Goal: Entertainment & Leisure: Consume media (video, audio)

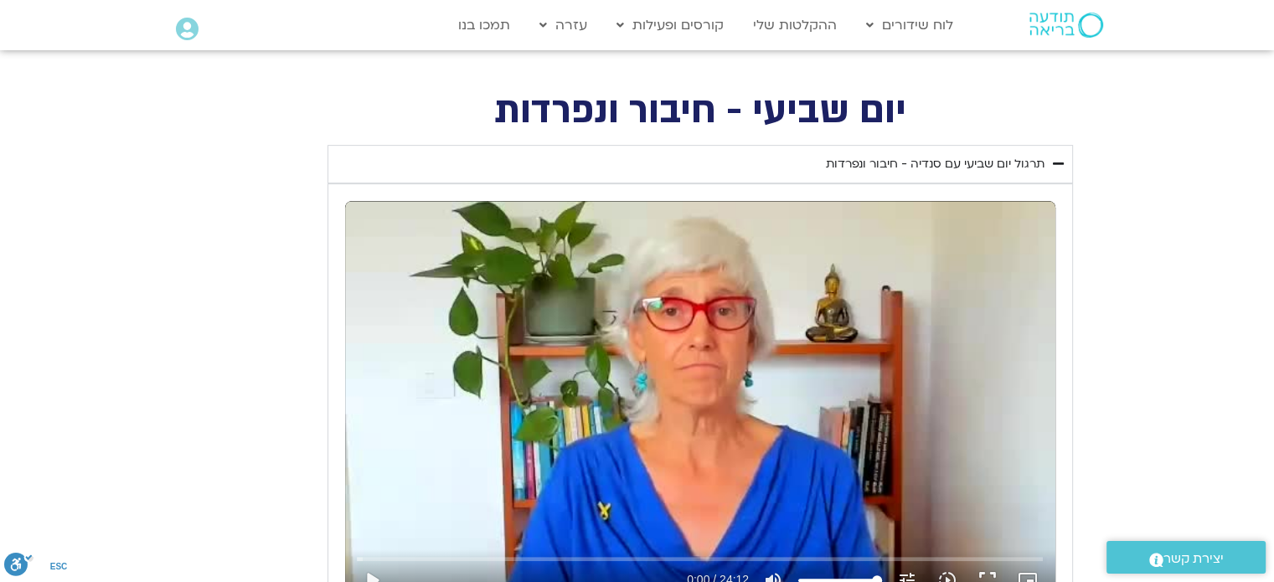
scroll to position [754, 0]
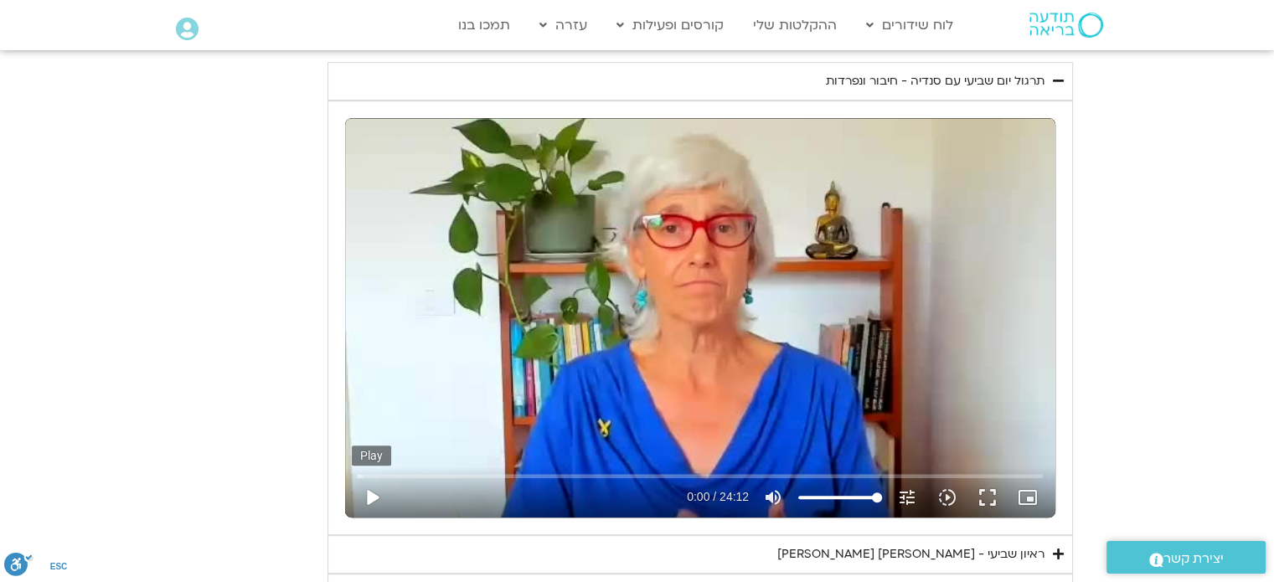
click at [372, 497] on button "play_arrow" at bounding box center [372, 497] width 40 height 40
click at [375, 502] on button "pause" at bounding box center [372, 497] width 40 height 40
type input "1052.823321"
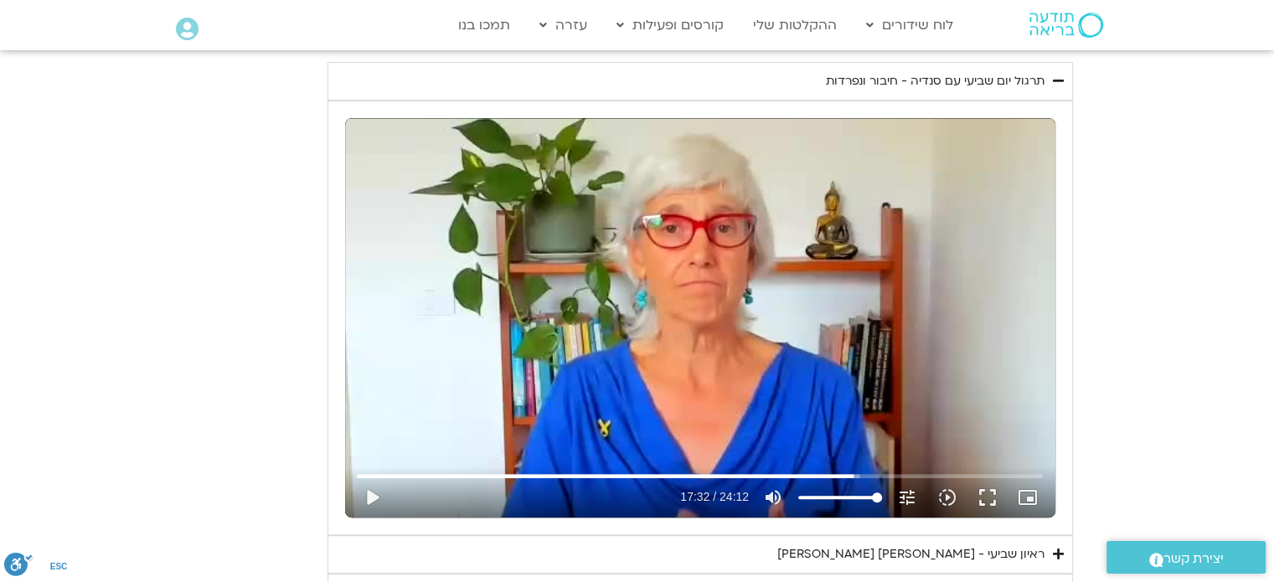
scroll to position [1005, 0]
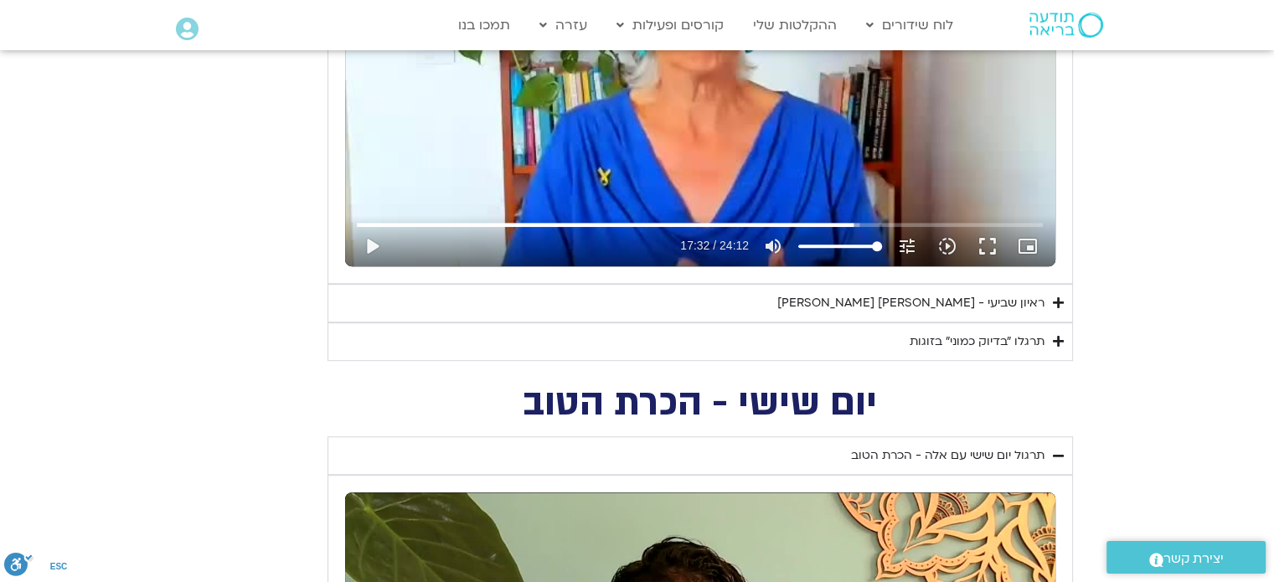
click at [968, 297] on div "ראיון שביעי - [PERSON_NAME] [PERSON_NAME]" at bounding box center [910, 303] width 267 height 20
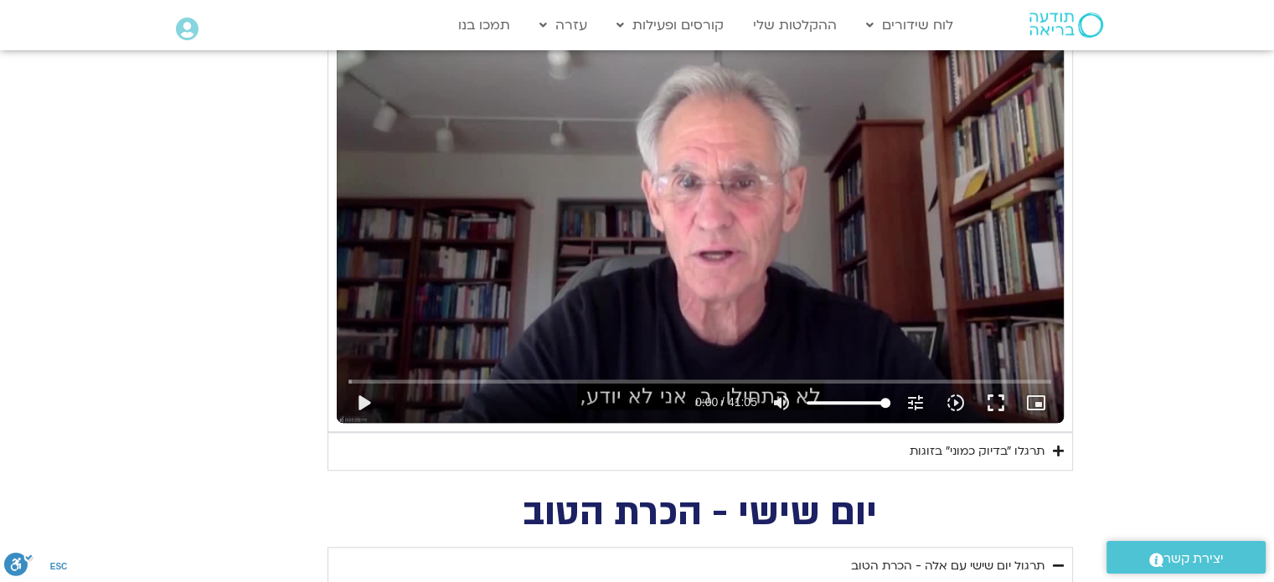
scroll to position [1340, 0]
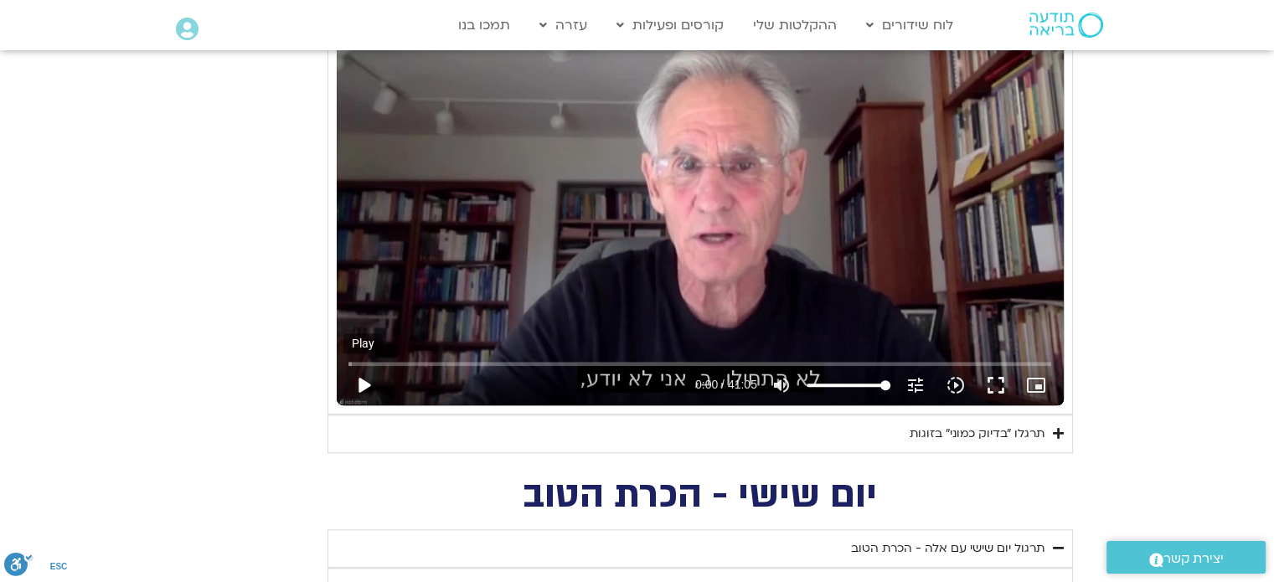
click at [364, 381] on button "play_arrow" at bounding box center [363, 385] width 40 height 40
drag, startPoint x: 821, startPoint y: 378, endPoint x: 770, endPoint y: 378, distance: 50.2
click at [770, 378] on div "pause 1:22 / 41:05 volume_up Mute tune Resolution Auto 720p slow_motion_video P…" at bounding box center [699, 385] width 713 height 40
drag, startPoint x: 378, startPoint y: 363, endPoint x: 747, endPoint y: 370, distance: 369.3
click at [747, 360] on input "Seek" at bounding box center [699, 363] width 703 height 10
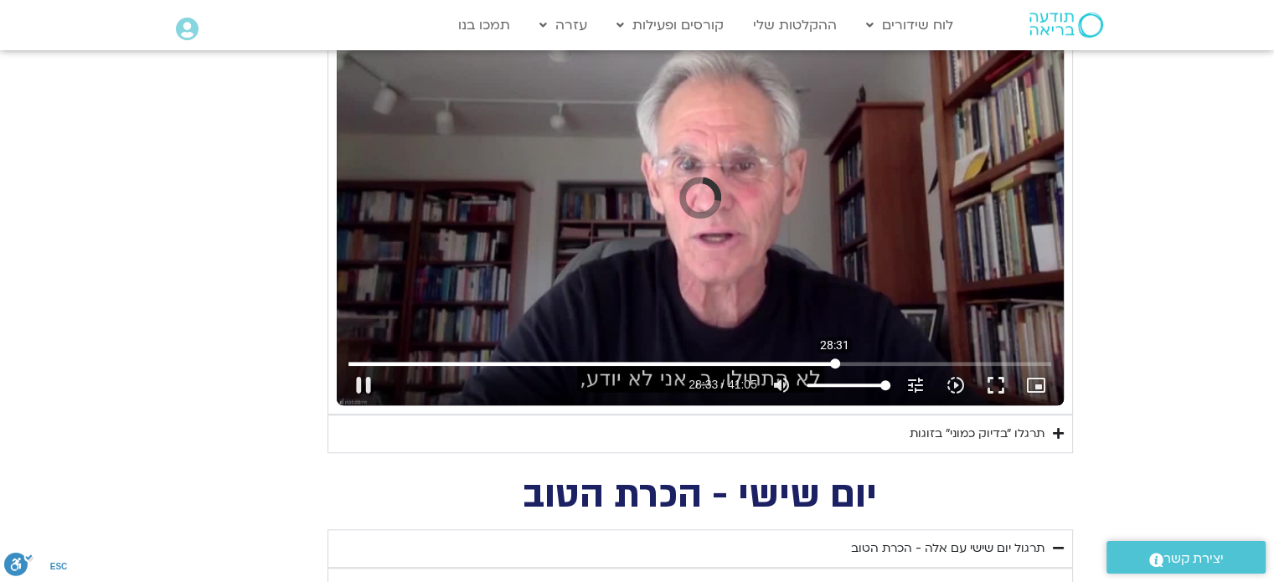
drag, startPoint x: 747, startPoint y: 362, endPoint x: 834, endPoint y: 363, distance: 87.1
click at [834, 363] on input "Seek" at bounding box center [699, 363] width 703 height 10
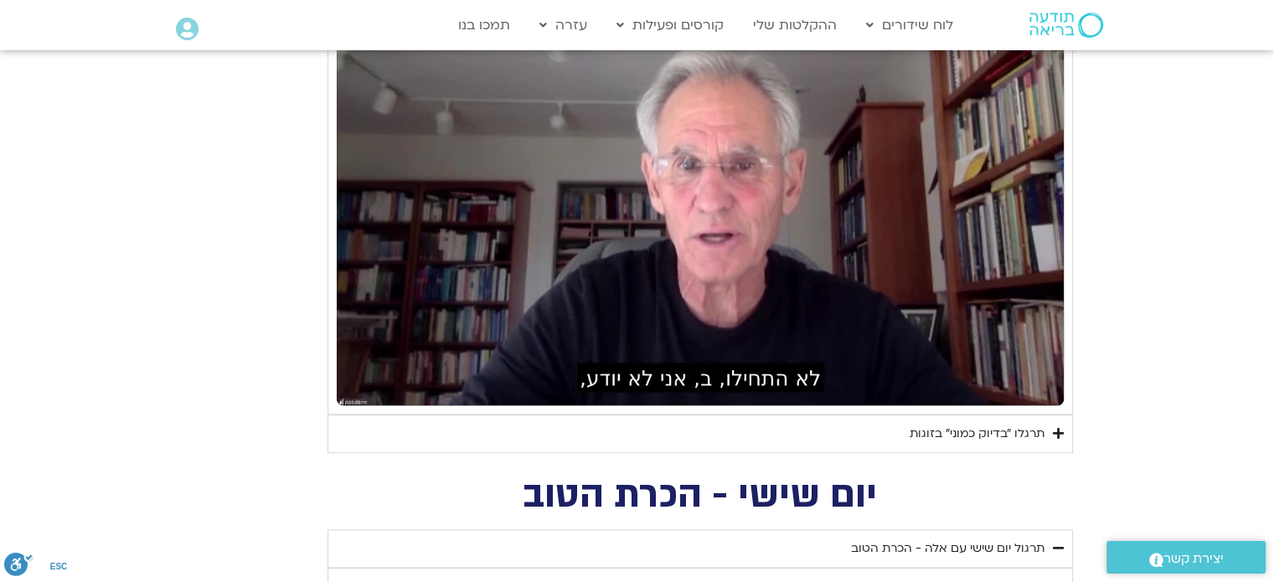
click at [353, 498] on h2 "יום שישי - הכרת הטוב" at bounding box center [699, 495] width 745 height 34
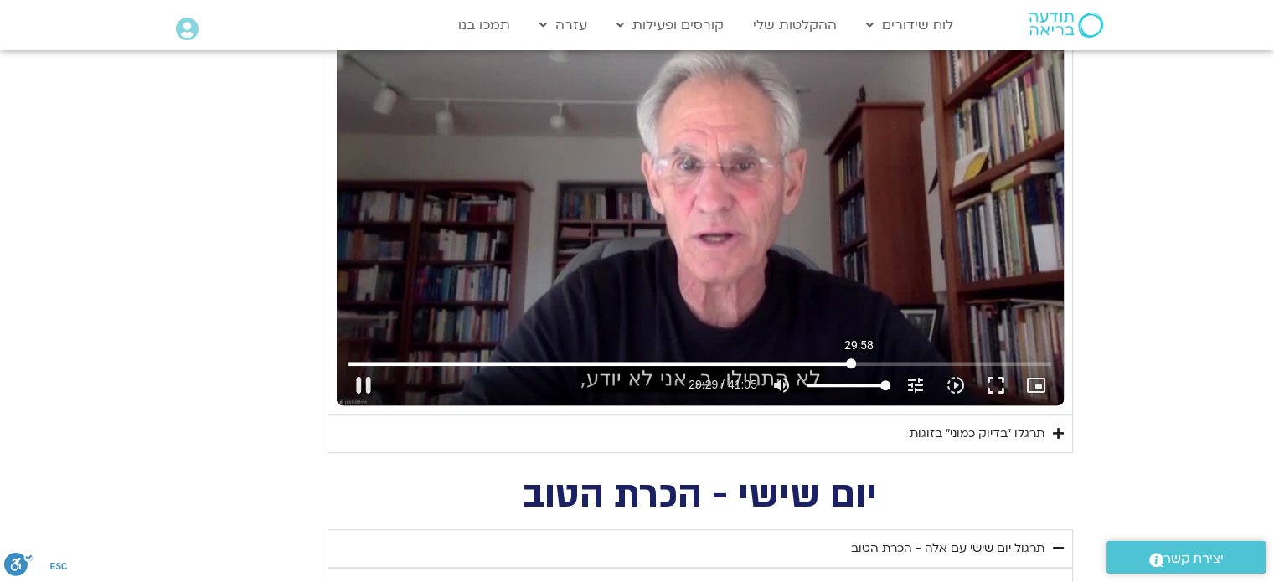
drag, startPoint x: 846, startPoint y: 356, endPoint x: 858, endPoint y: 357, distance: 12.6
click at [858, 357] on div "Skip Ad 29:58 pause 29:29 / 41:05 volume_up Mute tune Resolution Auto 720p slow…" at bounding box center [699, 378] width 713 height 54
drag, startPoint x: 847, startPoint y: 361, endPoint x: 889, endPoint y: 363, distance: 41.9
click at [889, 363] on input "Seek" at bounding box center [699, 363] width 703 height 10
drag, startPoint x: 901, startPoint y: 357, endPoint x: 847, endPoint y: 362, distance: 53.8
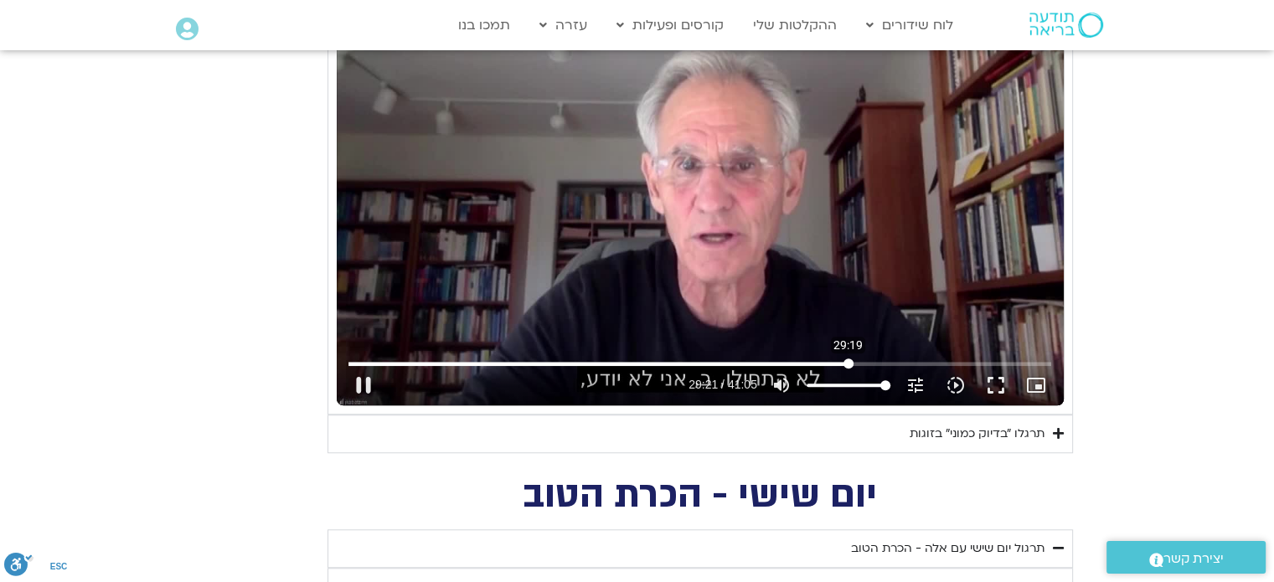
click at [847, 362] on input "Seek" at bounding box center [699, 363] width 703 height 10
drag, startPoint x: 851, startPoint y: 363, endPoint x: 862, endPoint y: 364, distance: 11.0
click at [862, 364] on input "Seek" at bounding box center [699, 363] width 703 height 10
click at [368, 384] on button "pause" at bounding box center [363, 385] width 40 height 40
click at [366, 379] on button "play_arrow" at bounding box center [363, 385] width 40 height 40
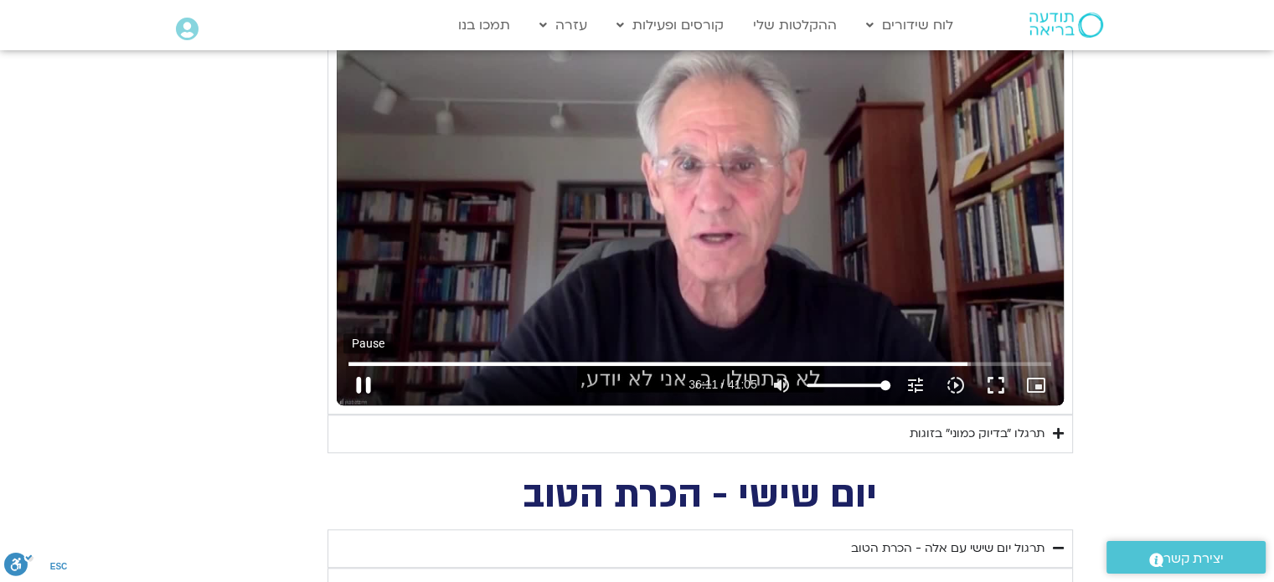
click at [366, 381] on button "pause" at bounding box center [363, 385] width 40 height 40
drag, startPoint x: 965, startPoint y: 364, endPoint x: 939, endPoint y: 364, distance: 26.8
click at [939, 364] on input "Seek" at bounding box center [699, 363] width 703 height 10
click at [365, 381] on button "play_arrow" at bounding box center [363, 385] width 40 height 40
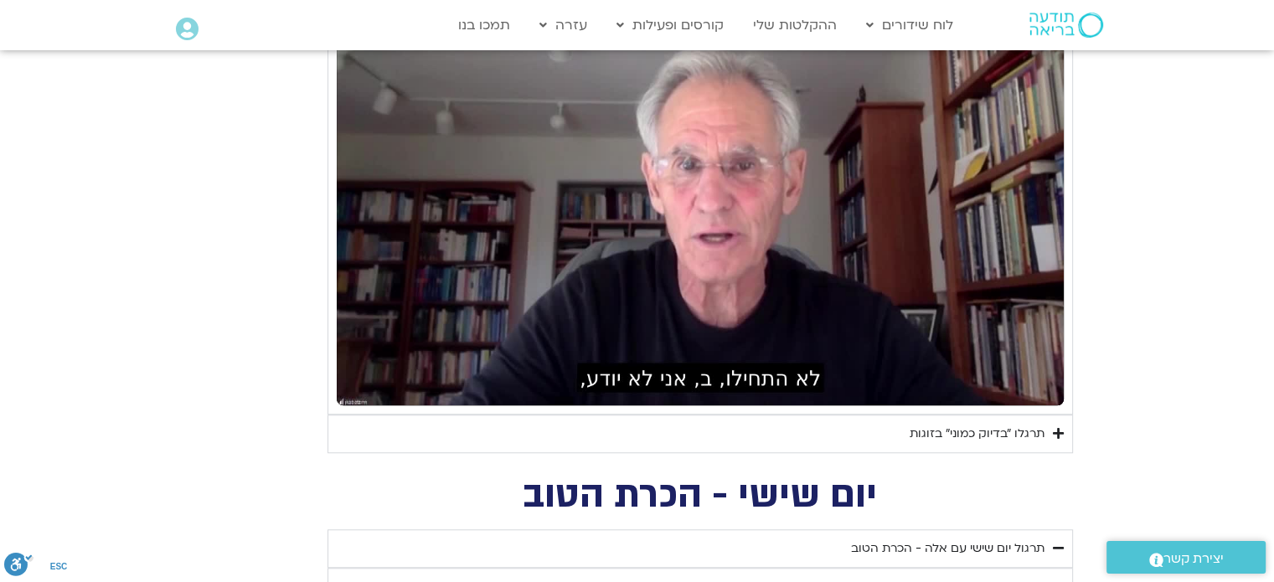
click at [366, 383] on button "pause" at bounding box center [363, 385] width 40 height 40
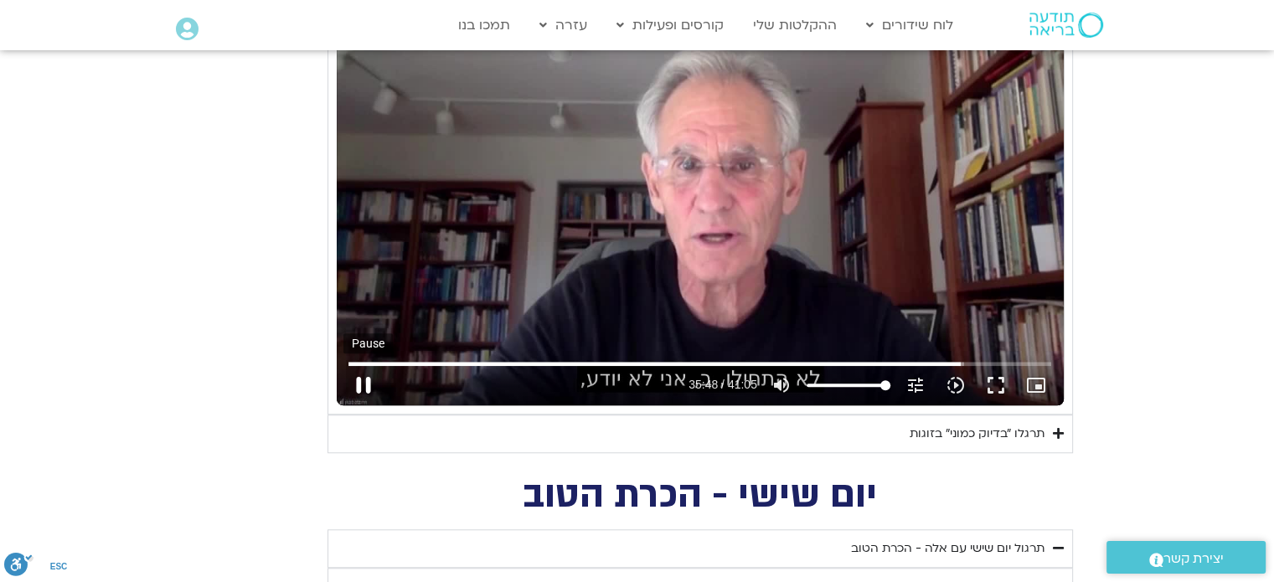
click at [365, 382] on button "pause" at bounding box center [363, 385] width 40 height 40
click at [360, 377] on button "play_arrow" at bounding box center [363, 385] width 40 height 40
click at [355, 378] on button "pause" at bounding box center [363, 385] width 40 height 40
click at [365, 385] on button "play_arrow" at bounding box center [363, 385] width 40 height 40
click at [358, 381] on button "pause" at bounding box center [363, 385] width 40 height 40
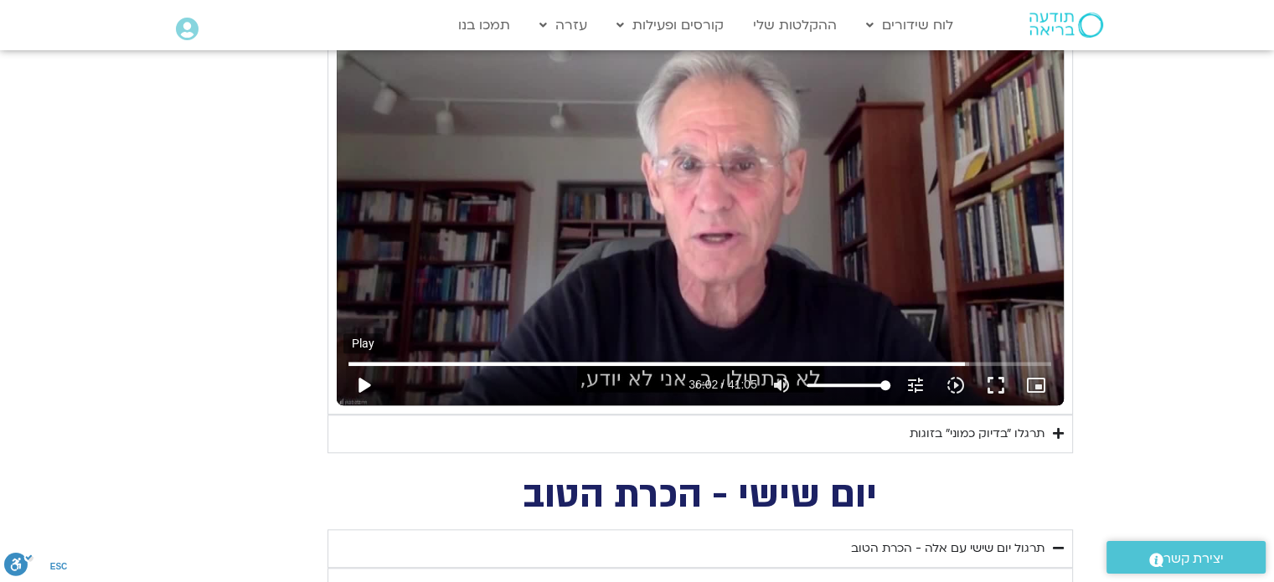
click at [358, 380] on button "play_arrow" at bounding box center [363, 385] width 40 height 40
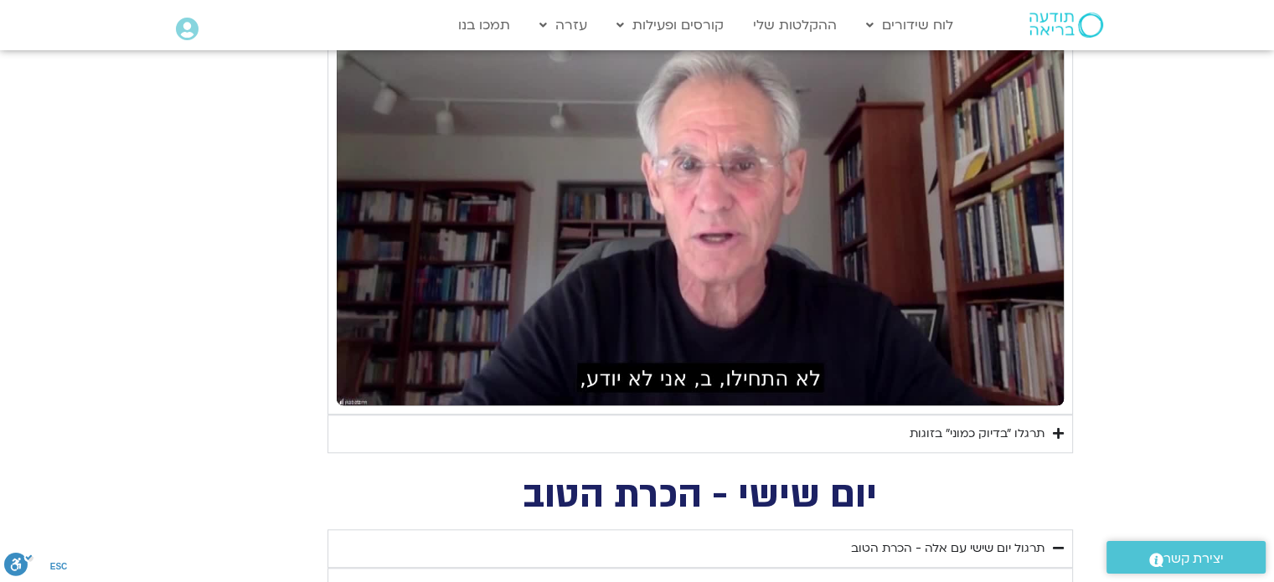
click at [358, 380] on button "pause" at bounding box center [363, 385] width 40 height 40
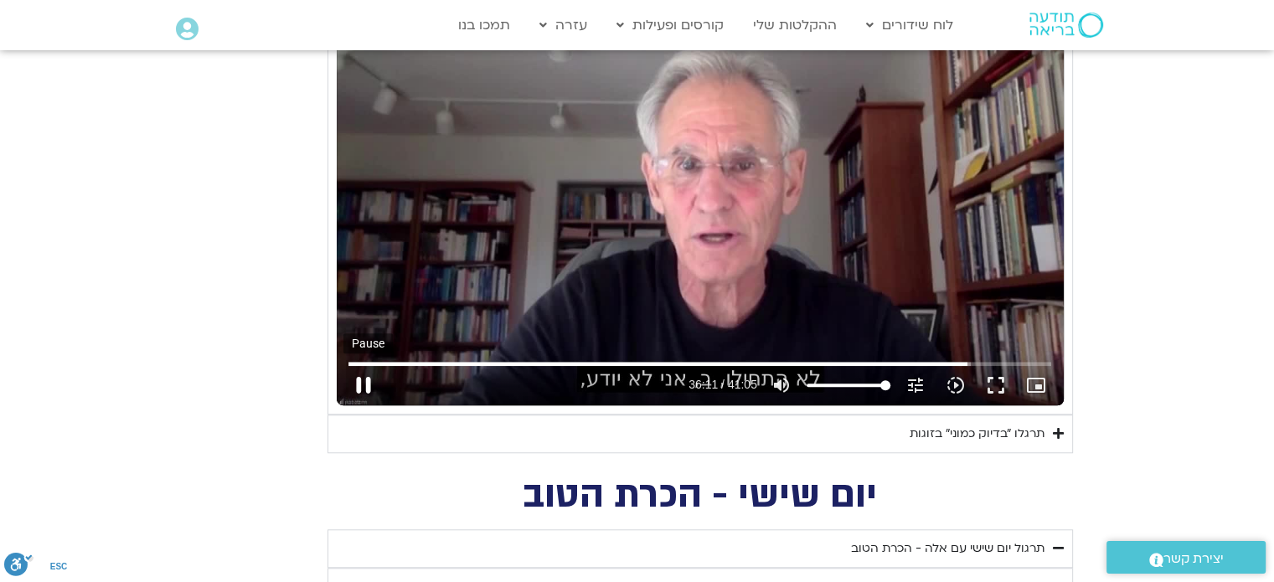
click at [361, 376] on button "pause" at bounding box center [363, 385] width 40 height 40
click at [366, 387] on button "play_arrow" at bounding box center [363, 385] width 40 height 40
click at [368, 388] on button "pause" at bounding box center [363, 385] width 40 height 40
click at [362, 384] on button "play_arrow" at bounding box center [363, 385] width 40 height 40
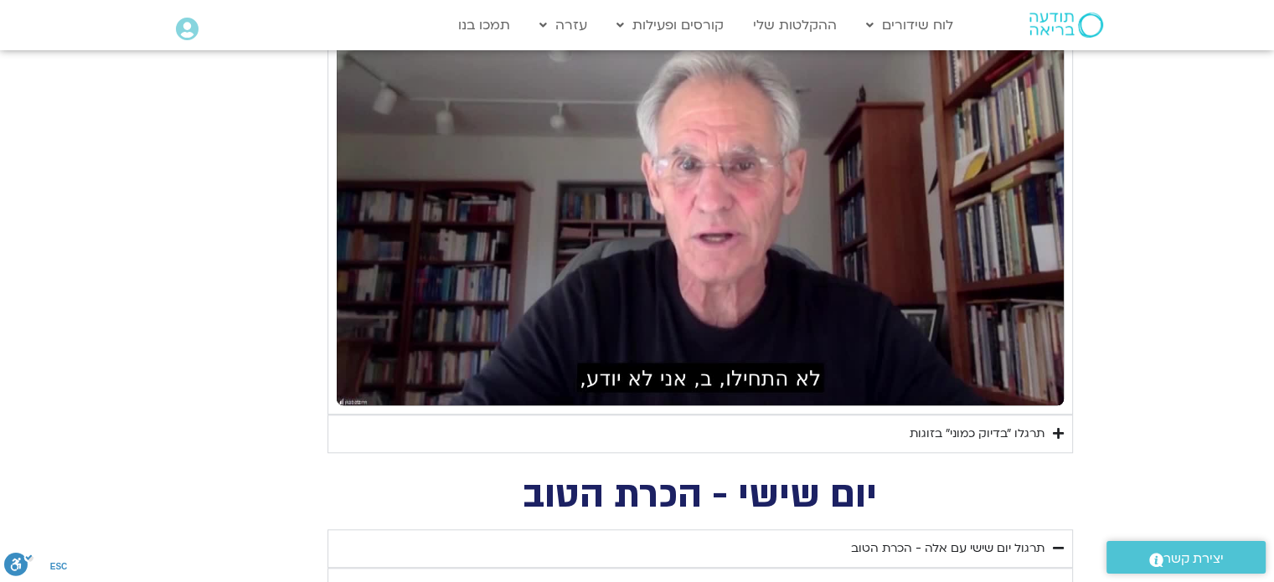
click at [362, 384] on button "pause" at bounding box center [363, 385] width 40 height 40
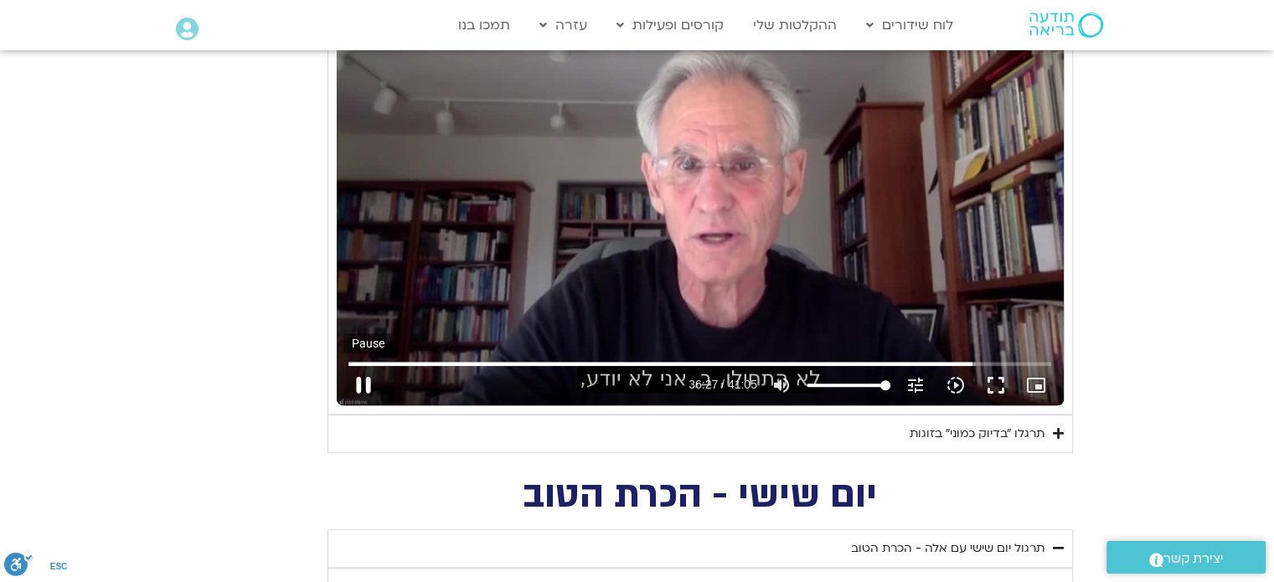
click at [366, 381] on button "pause" at bounding box center [363, 385] width 40 height 40
drag, startPoint x: 975, startPoint y: 357, endPoint x: 959, endPoint y: 363, distance: 17.3
click at [959, 363] on input "Seek" at bounding box center [699, 363] width 703 height 10
click at [365, 378] on button "play_arrow" at bounding box center [363, 385] width 40 height 40
click at [365, 371] on button "pause" at bounding box center [363, 385] width 40 height 40
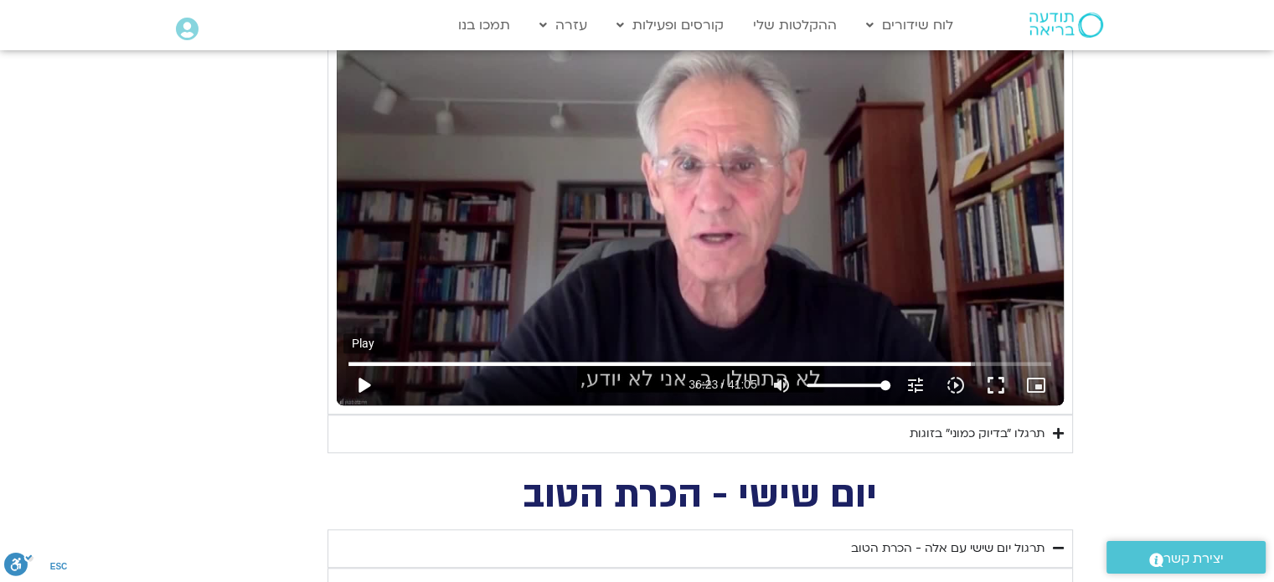
click at [361, 386] on button "play_arrow" at bounding box center [363, 385] width 40 height 40
click at [360, 378] on button "pause" at bounding box center [363, 385] width 40 height 40
click at [363, 383] on button "play_arrow" at bounding box center [363, 385] width 40 height 40
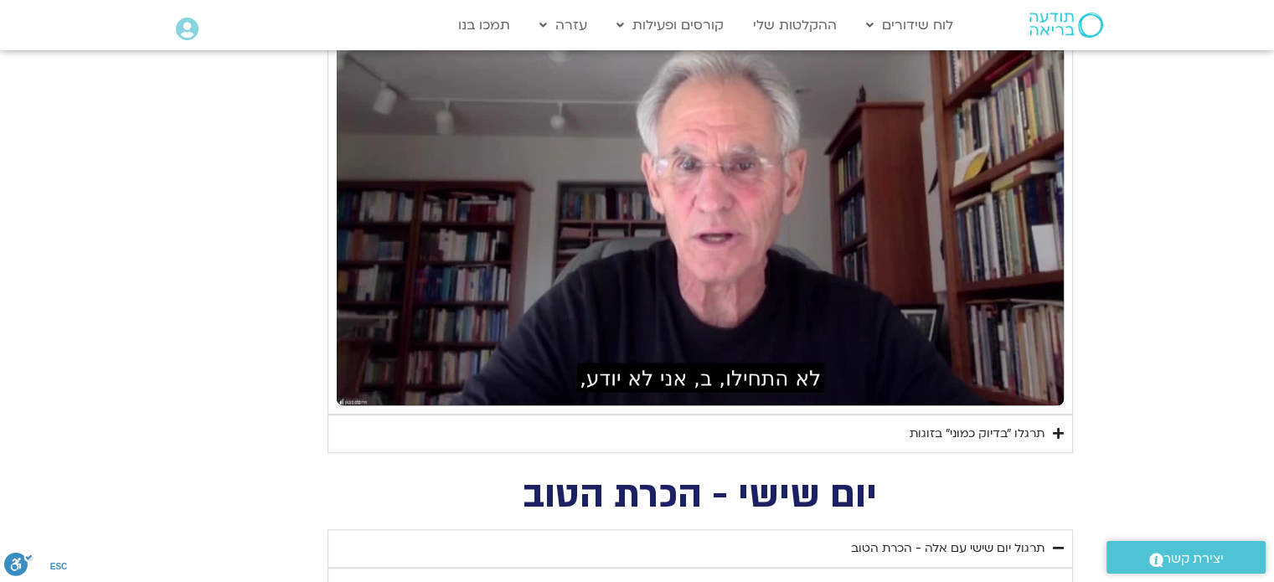
click at [363, 383] on button "pause" at bounding box center [363, 385] width 40 height 40
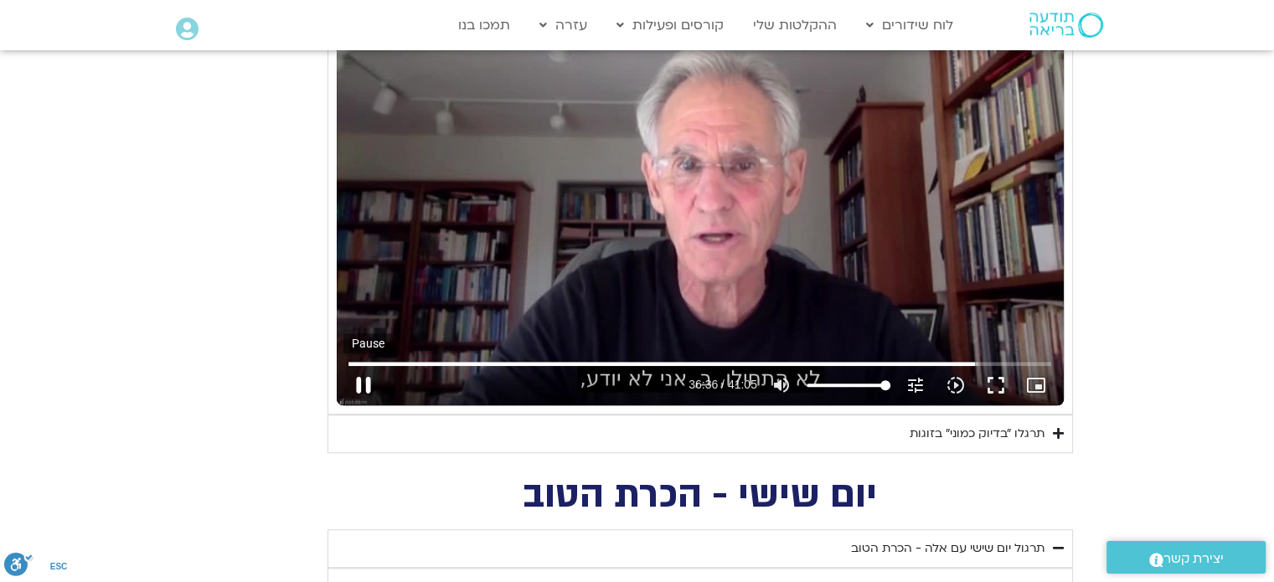
click at [363, 381] on button "pause" at bounding box center [363, 385] width 40 height 40
click at [359, 382] on button "play_arrow" at bounding box center [363, 385] width 40 height 40
click at [361, 380] on button "pause" at bounding box center [363, 385] width 40 height 40
click at [366, 382] on button "play_arrow" at bounding box center [363, 385] width 40 height 40
click at [358, 379] on button "pause" at bounding box center [363, 385] width 40 height 40
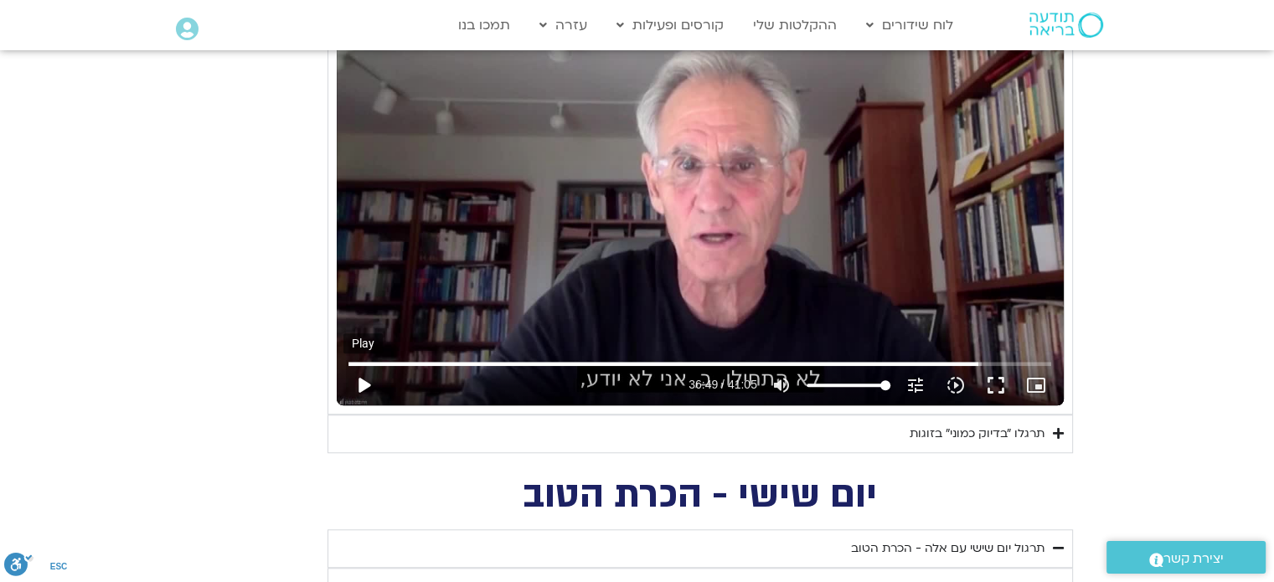
click at [366, 382] on button "play_arrow" at bounding box center [363, 385] width 40 height 40
click at [365, 386] on button "pause" at bounding box center [363, 385] width 40 height 40
click at [365, 383] on button "play_arrow" at bounding box center [363, 385] width 40 height 40
click at [357, 381] on button "pause" at bounding box center [363, 385] width 40 height 40
click at [365, 381] on button "play_arrow" at bounding box center [363, 385] width 40 height 40
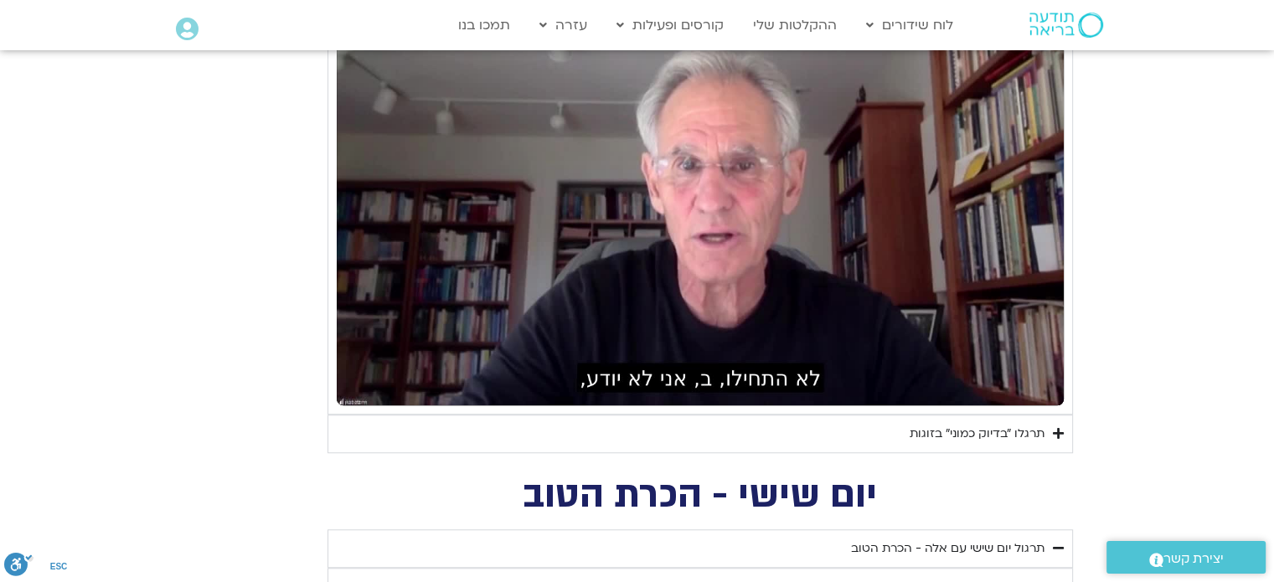
click at [365, 381] on button "pause" at bounding box center [363, 385] width 40 height 40
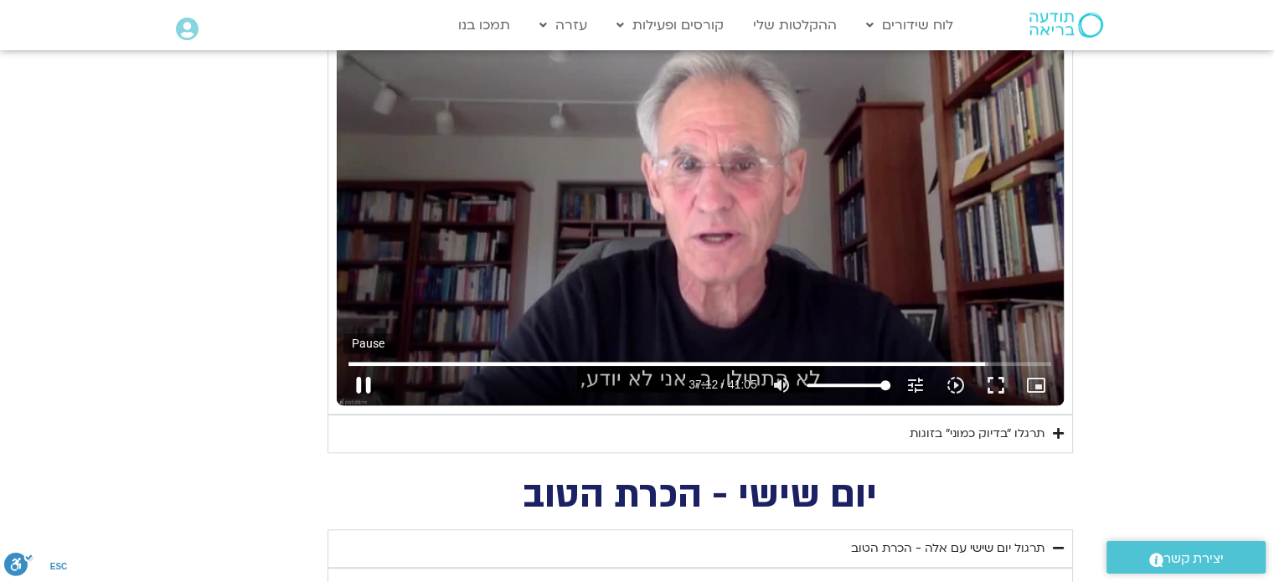
click at [367, 384] on button "pause" at bounding box center [363, 385] width 40 height 40
click at [358, 383] on button "play_arrow" at bounding box center [363, 385] width 40 height 40
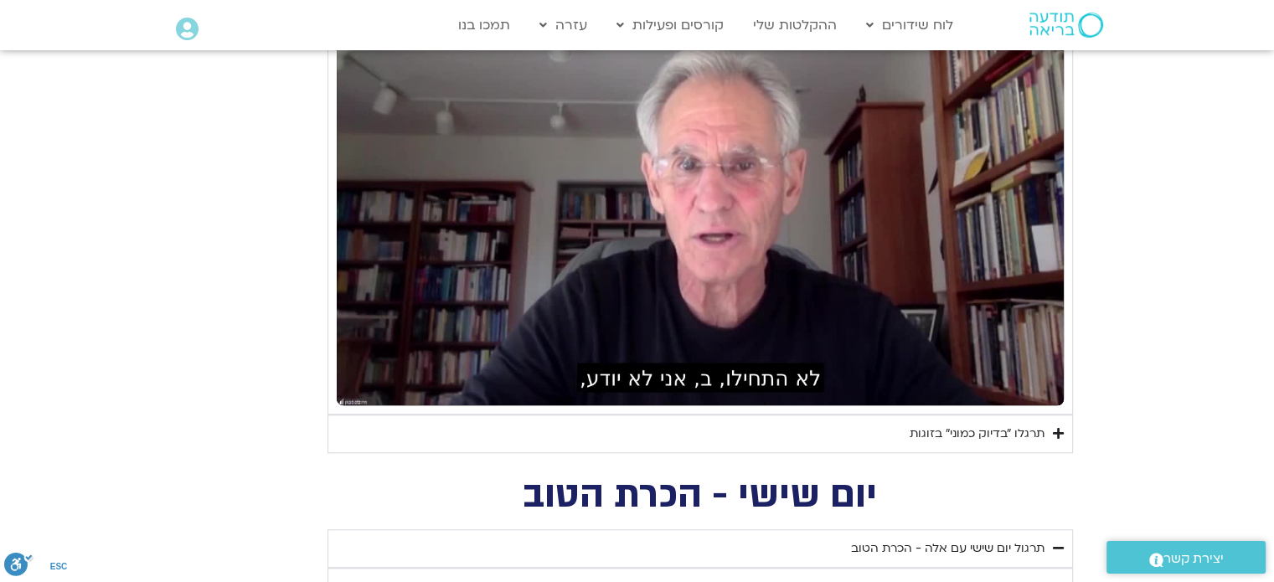
click at [358, 383] on button "pause" at bounding box center [363, 385] width 40 height 40
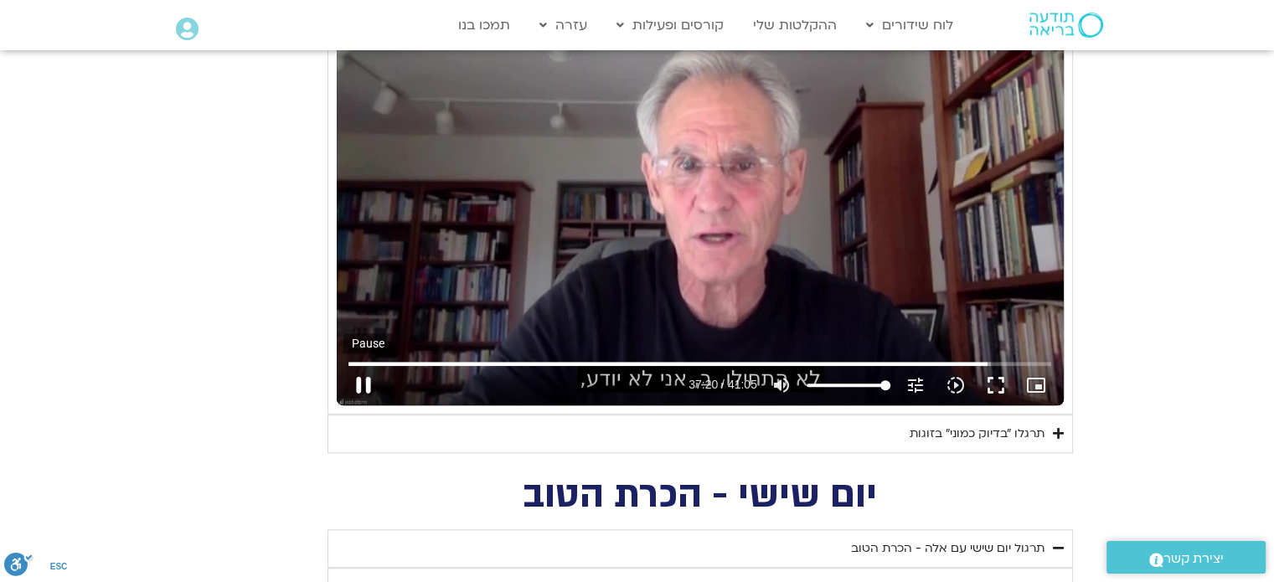
click at [356, 380] on button "pause" at bounding box center [363, 385] width 40 height 40
drag, startPoint x: 355, startPoint y: 383, endPoint x: 371, endPoint y: 378, distance: 16.7
click at [371, 378] on button "play_arrow" at bounding box center [363, 385] width 40 height 40
click at [363, 383] on button "pause" at bounding box center [363, 385] width 40 height 40
type input "2322.440622"
